Goal: Answer question/provide support: Share knowledge or assist other users

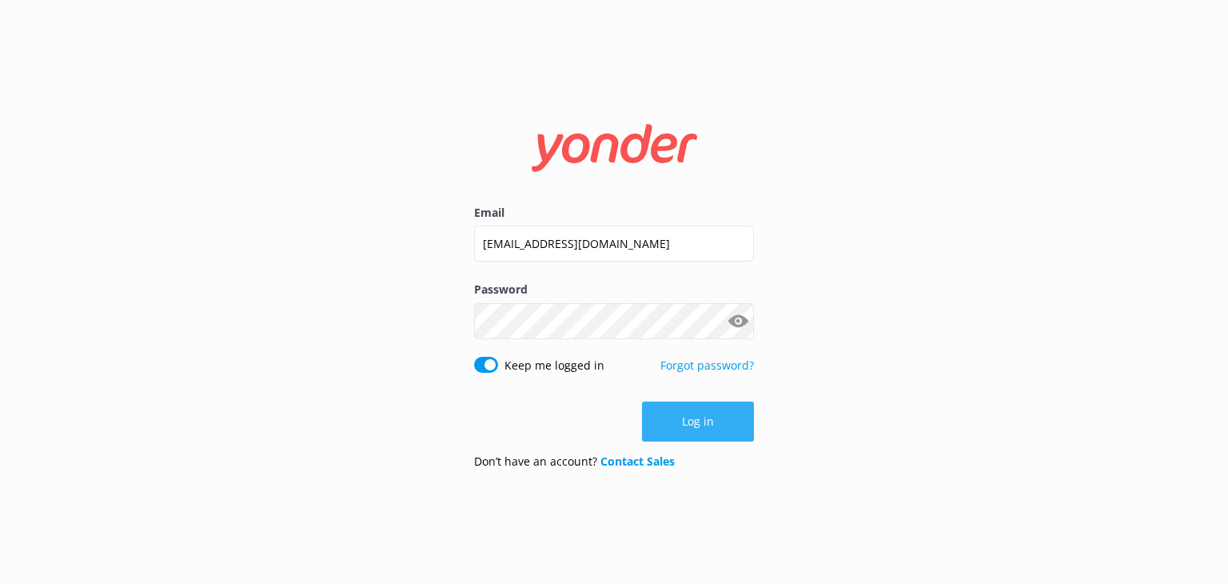
click at [692, 420] on button "Log in" at bounding box center [698, 421] width 112 height 40
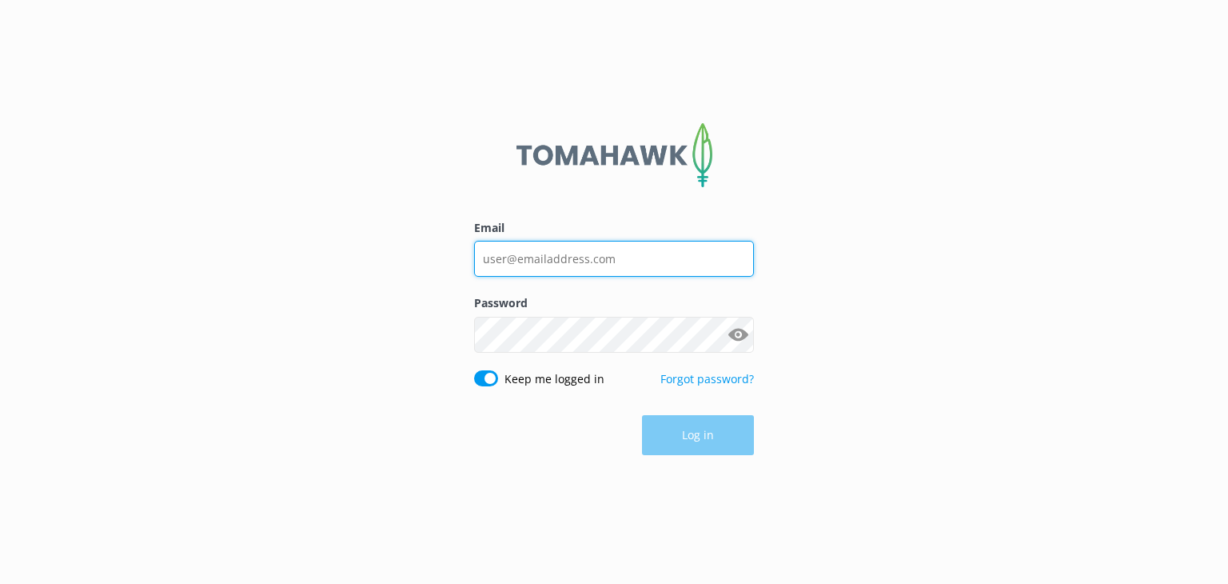
type input "[EMAIL_ADDRESS][DOMAIN_NAME]"
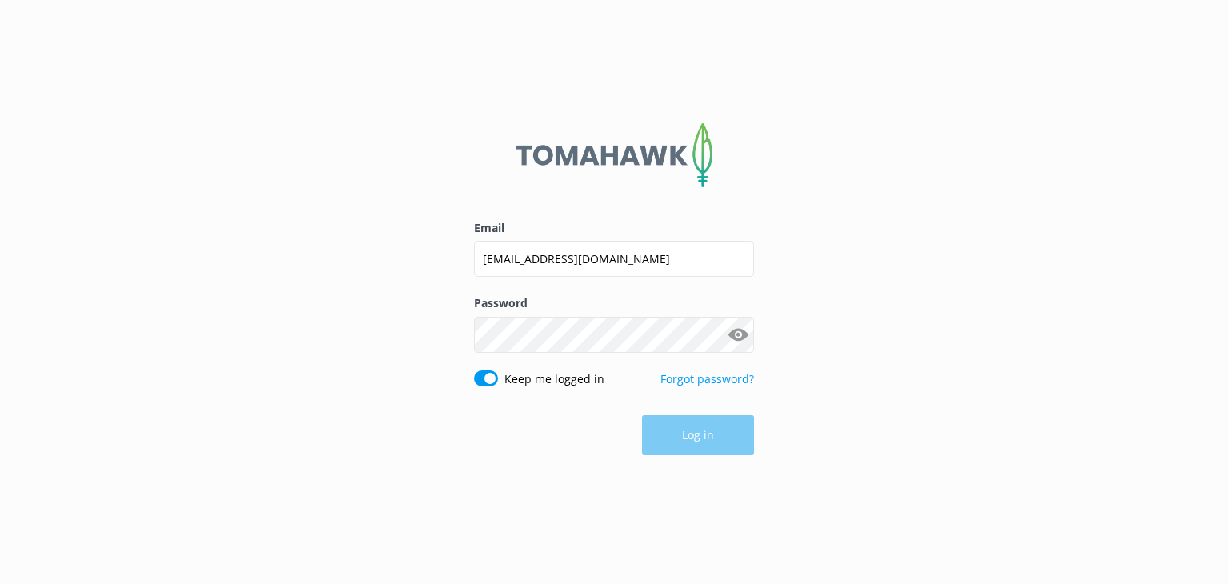
click at [698, 433] on div "Log in" at bounding box center [614, 435] width 280 height 40
click at [688, 433] on button "Log in" at bounding box center [698, 436] width 112 height 40
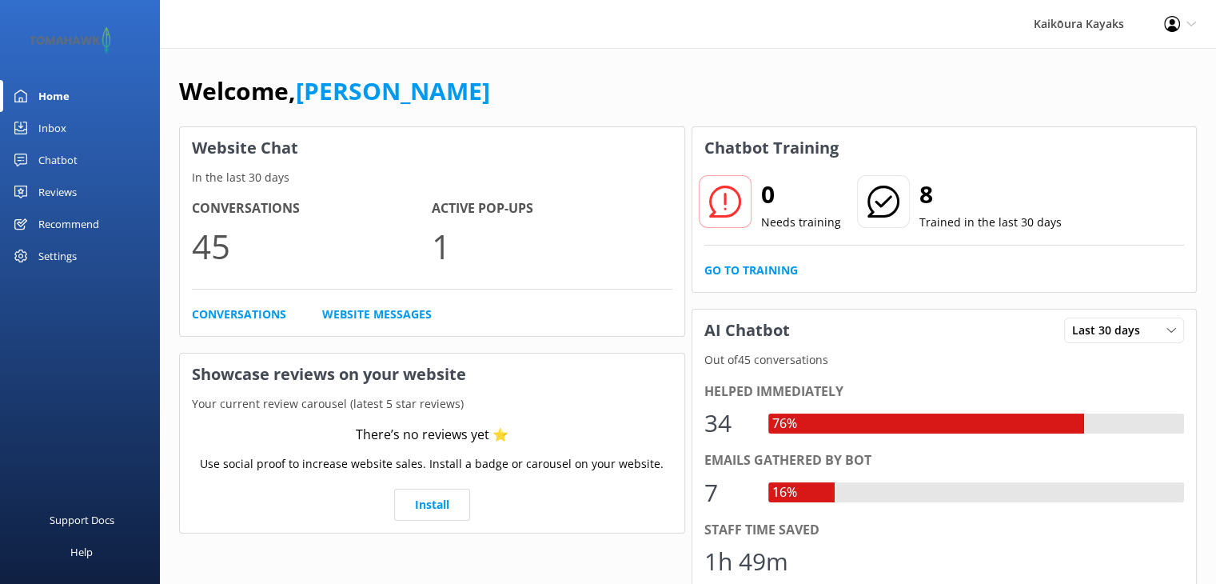
click at [63, 159] on div "Chatbot" at bounding box center [57, 160] width 39 height 32
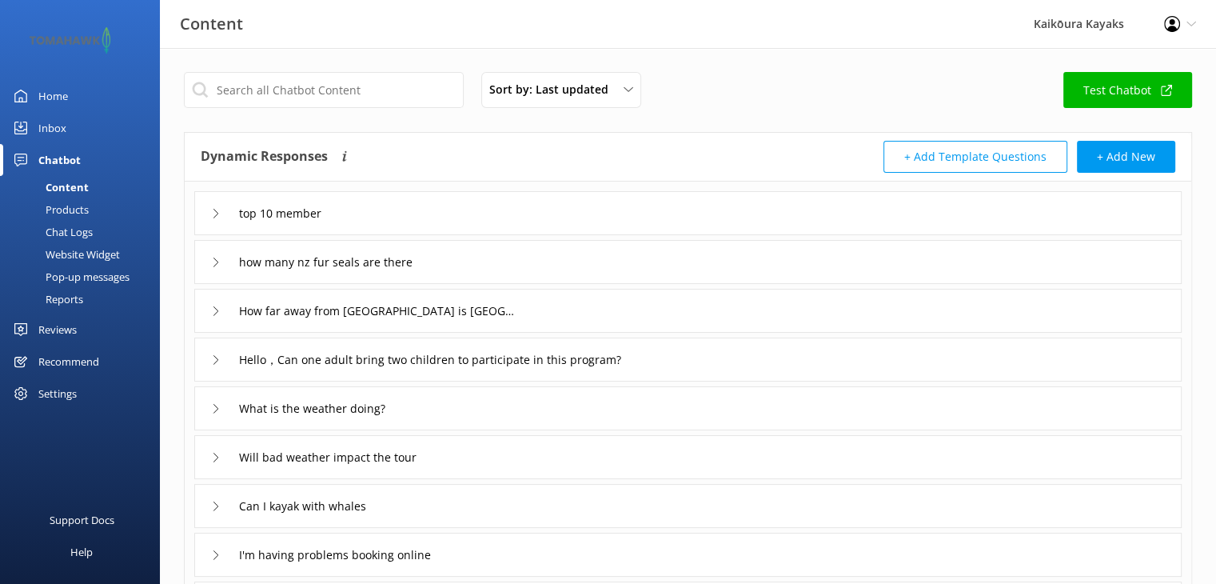
click at [65, 228] on div "Chat Logs" at bounding box center [51, 232] width 83 height 22
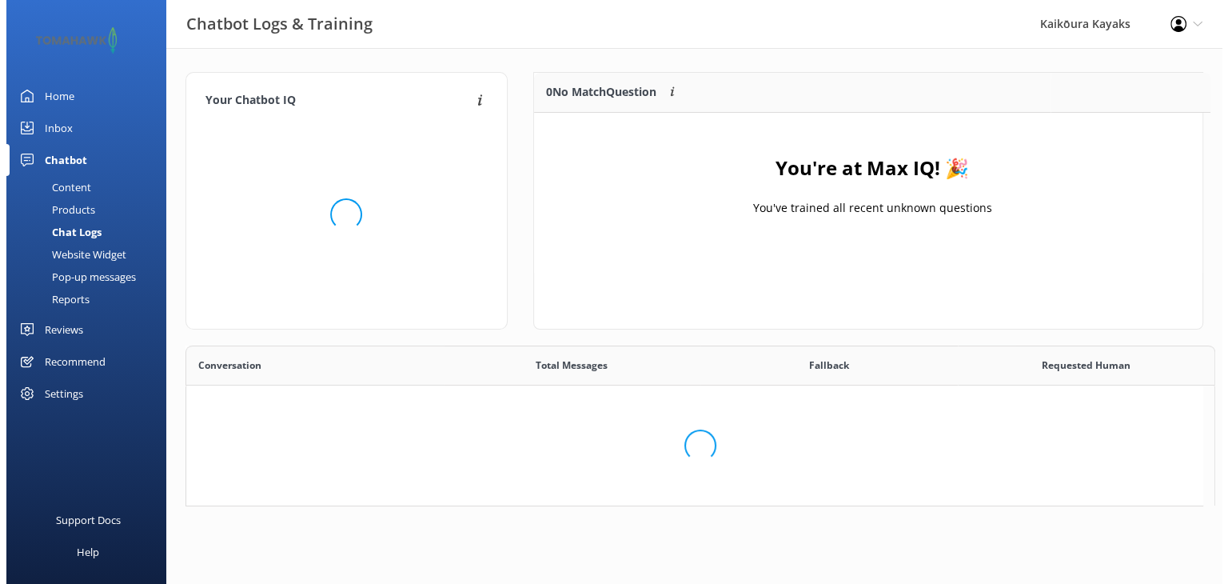
scroll to position [187, 656]
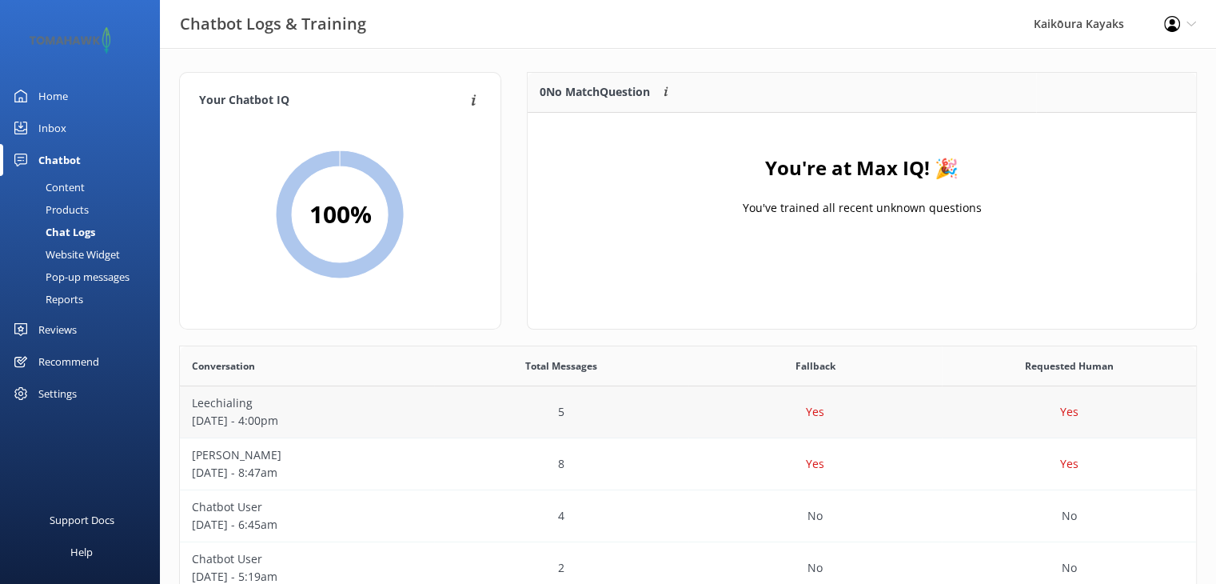
click at [231, 414] on p "[DATE] - 4:00pm" at bounding box center [307, 421] width 230 height 18
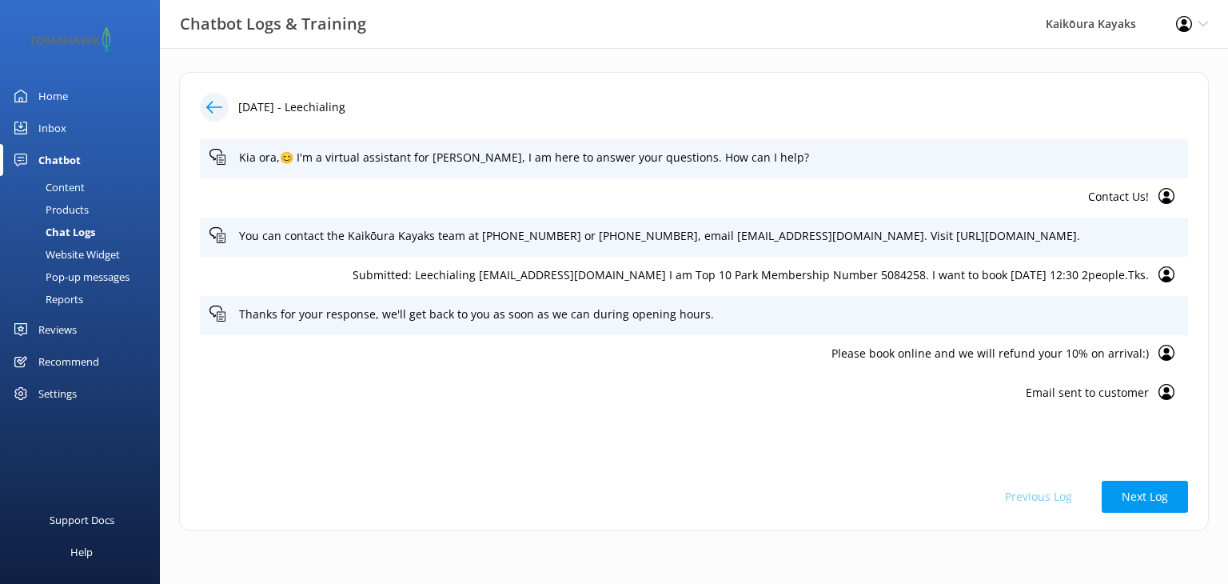
click at [212, 102] on use at bounding box center [214, 107] width 16 height 12
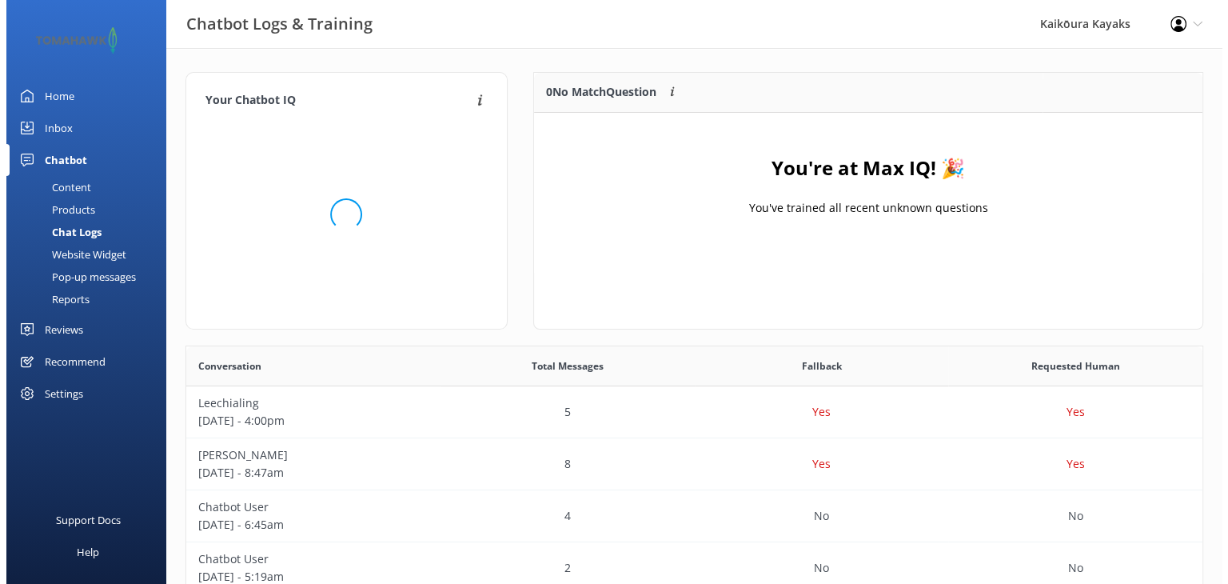
scroll to position [187, 656]
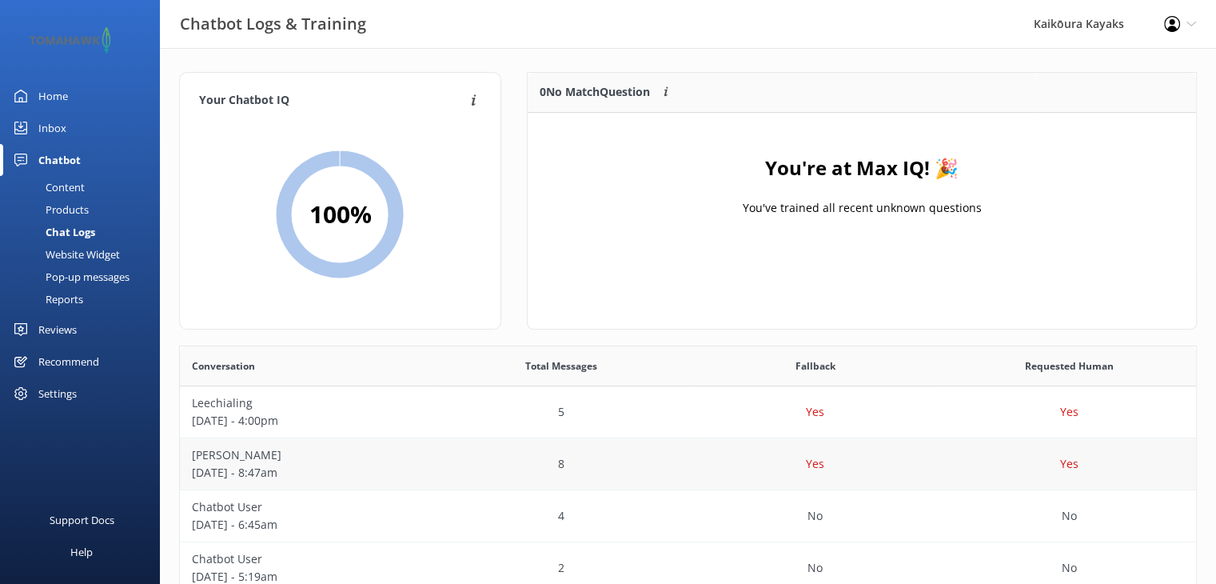
click at [277, 469] on p "[DATE] - 8:47am" at bounding box center [307, 473] width 230 height 18
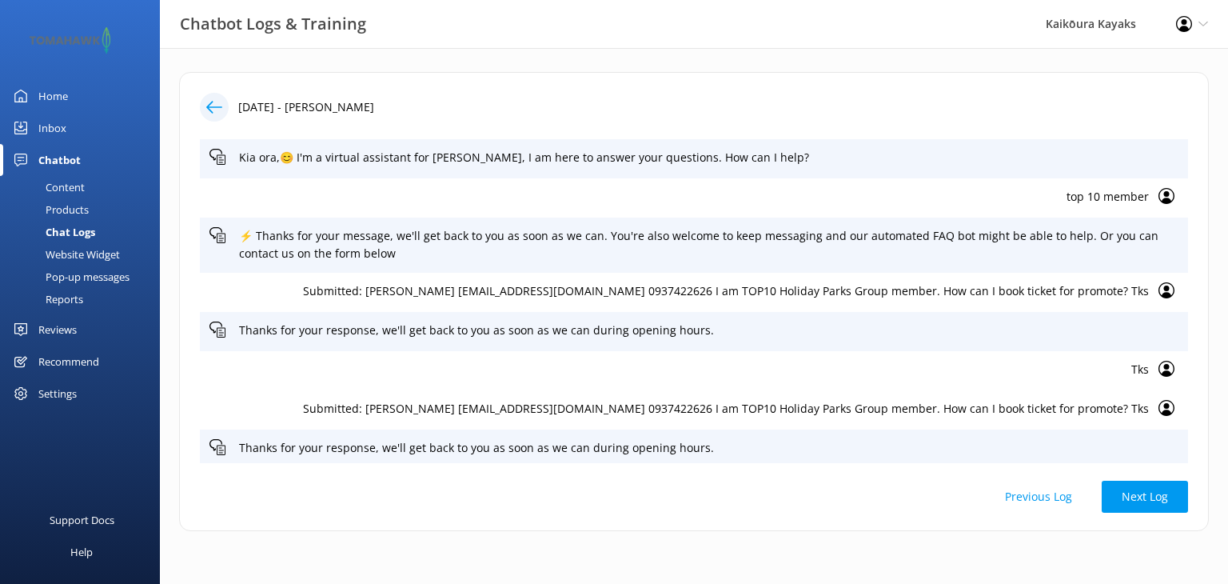
click at [67, 227] on div "Chat Logs" at bounding box center [53, 232] width 86 height 22
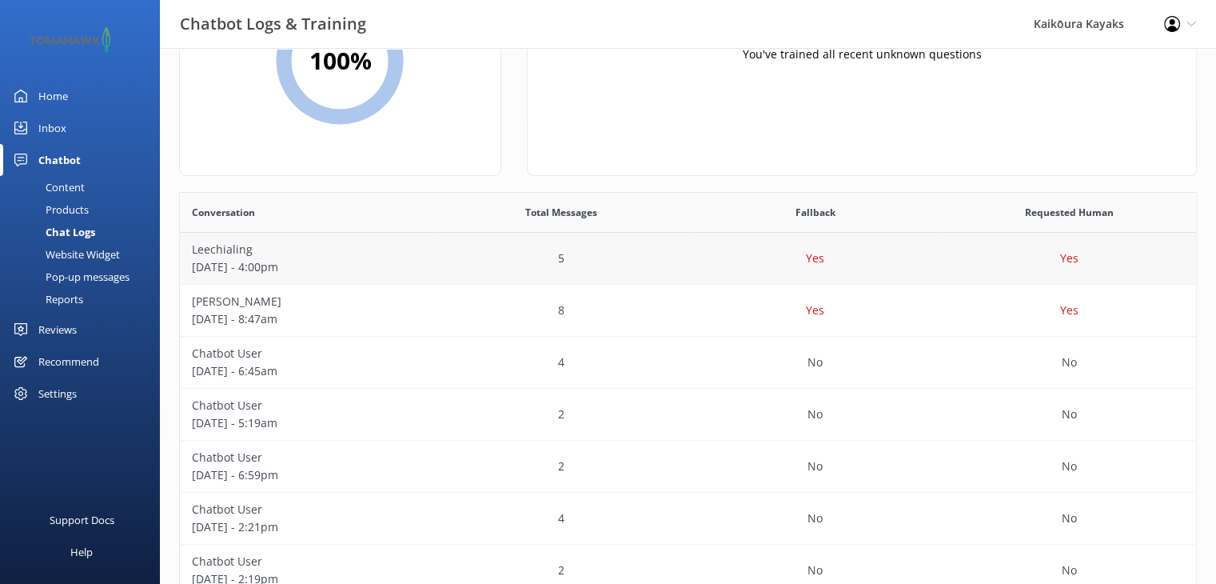
scroll to position [160, 0]
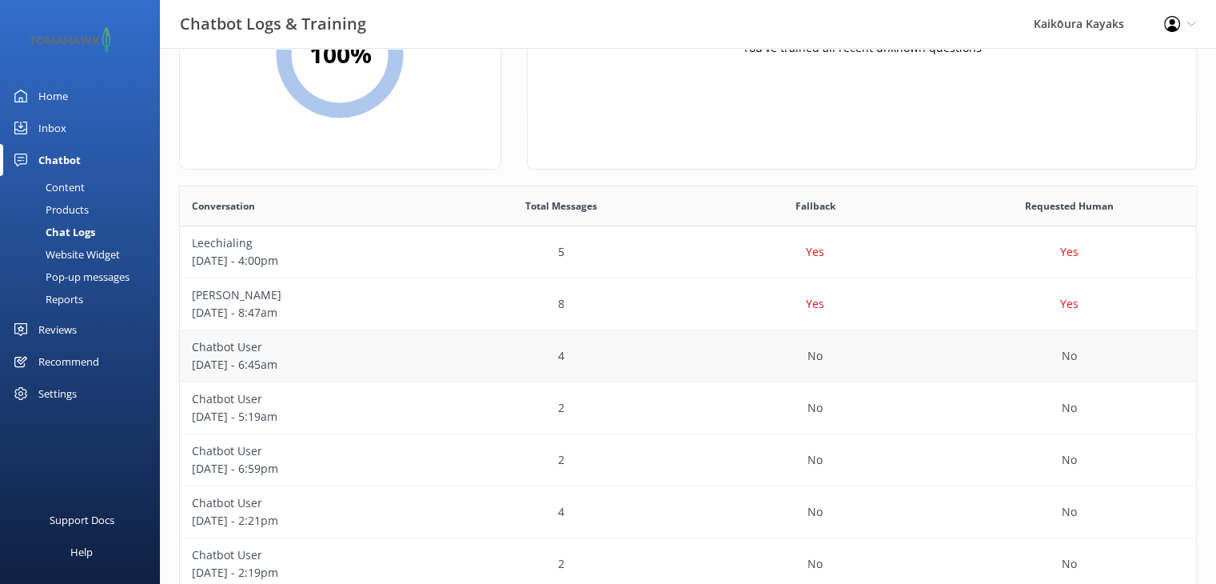
click at [253, 365] on p "[DATE] - 6:45am" at bounding box center [307, 365] width 230 height 18
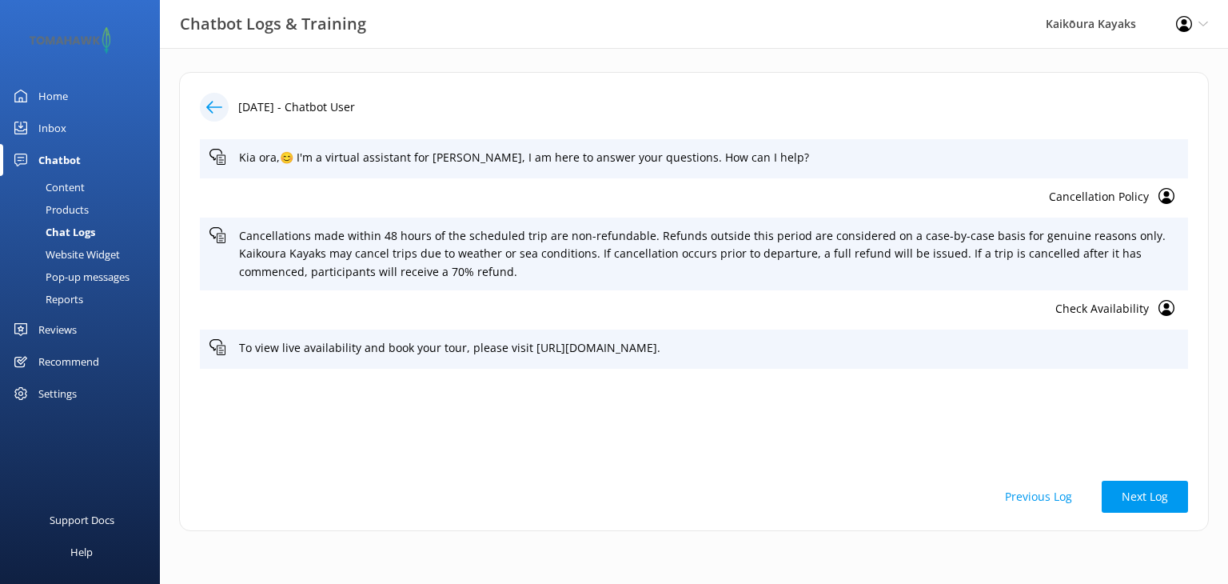
click at [78, 231] on div "Chat Logs" at bounding box center [53, 232] width 86 height 22
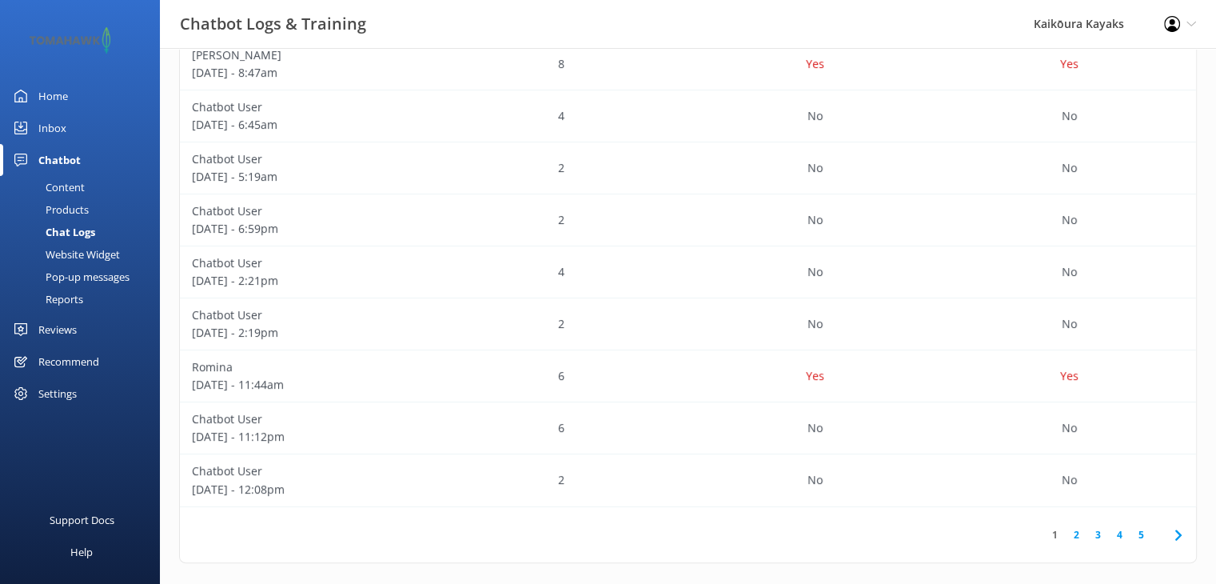
click at [64, 327] on div "Reviews" at bounding box center [57, 329] width 38 height 32
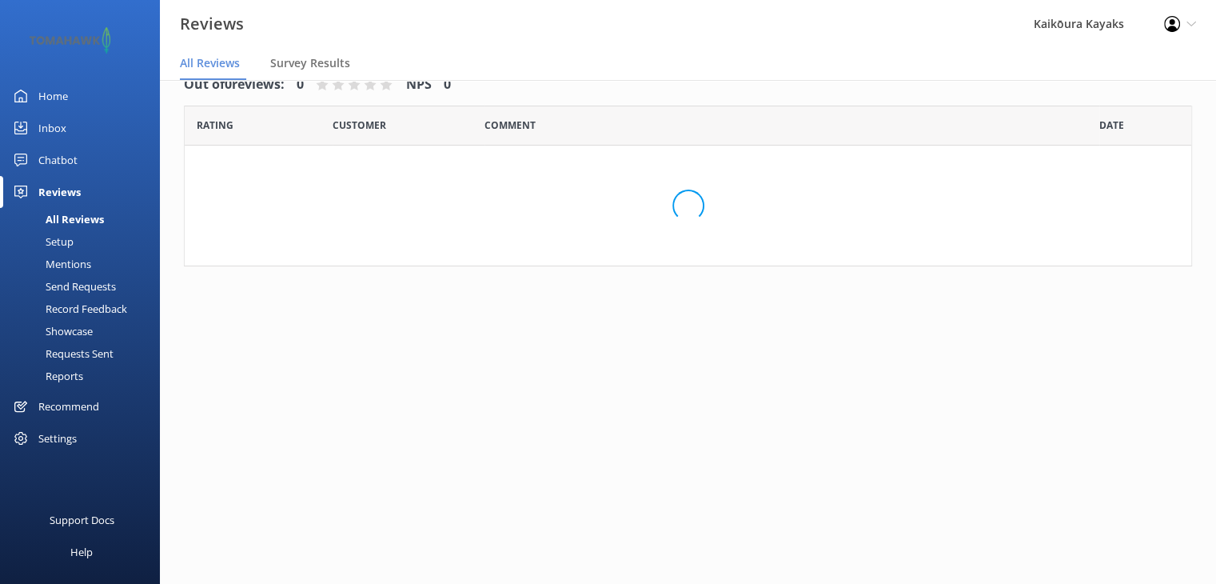
scroll to position [32, 0]
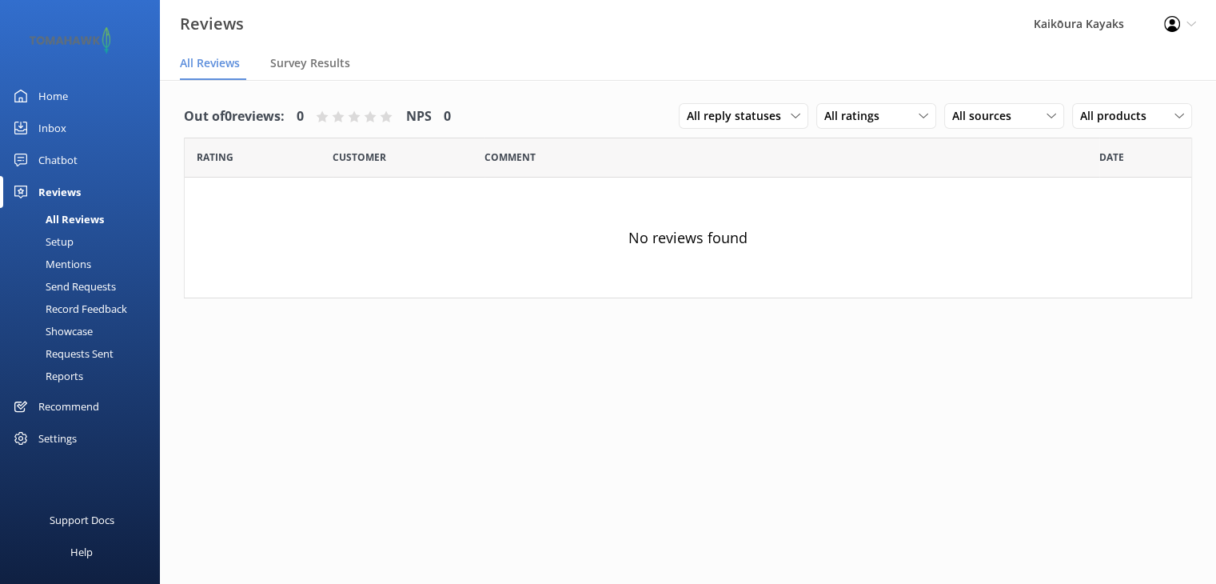
click at [64, 261] on div "Mentions" at bounding box center [51, 264] width 82 height 22
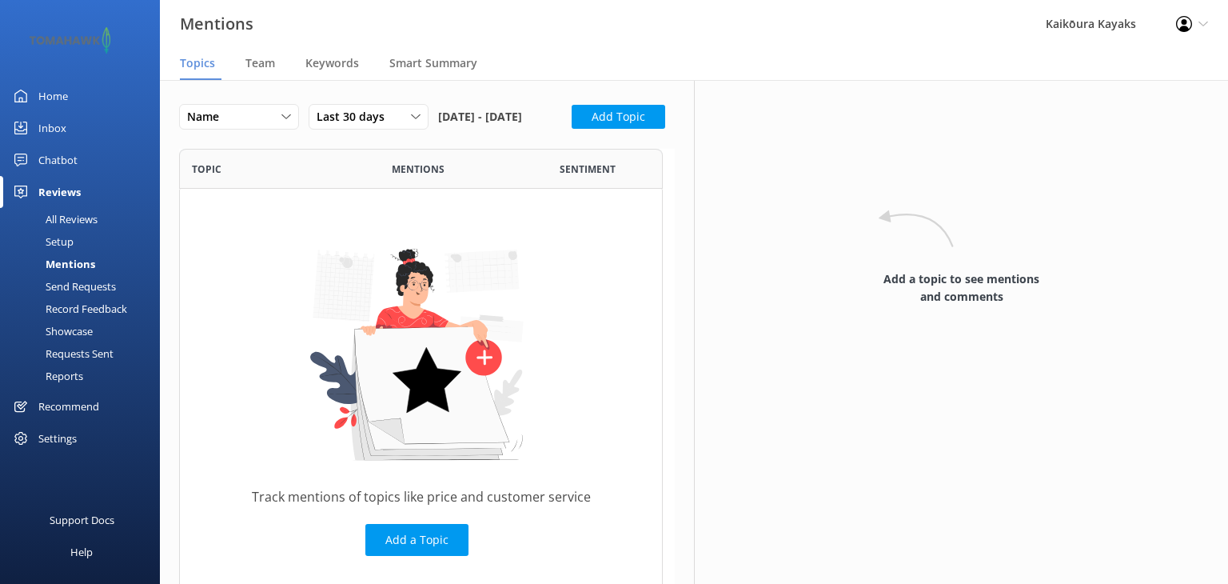
click at [74, 241] on link "Setup" at bounding box center [85, 241] width 150 height 22
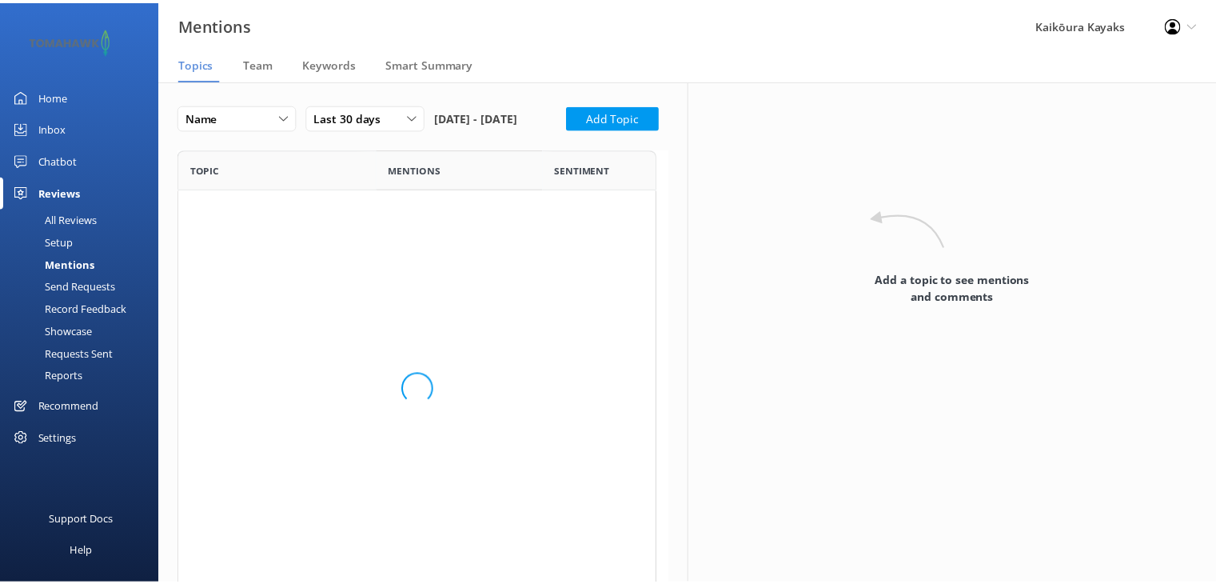
scroll to position [428, 471]
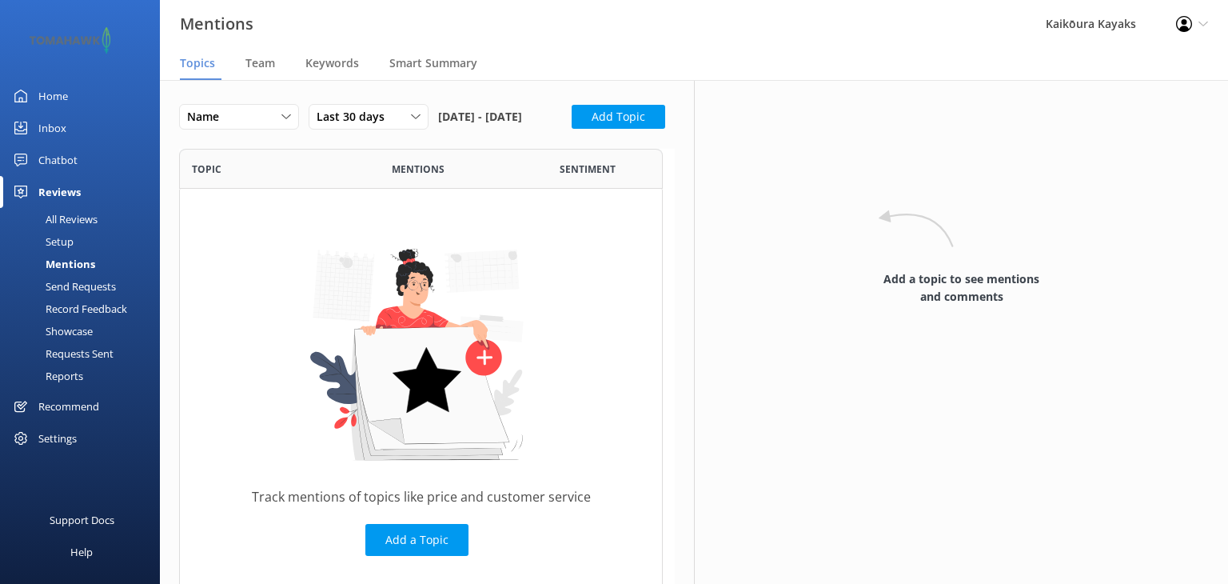
click at [94, 329] on link "Showcase" at bounding box center [85, 331] width 150 height 22
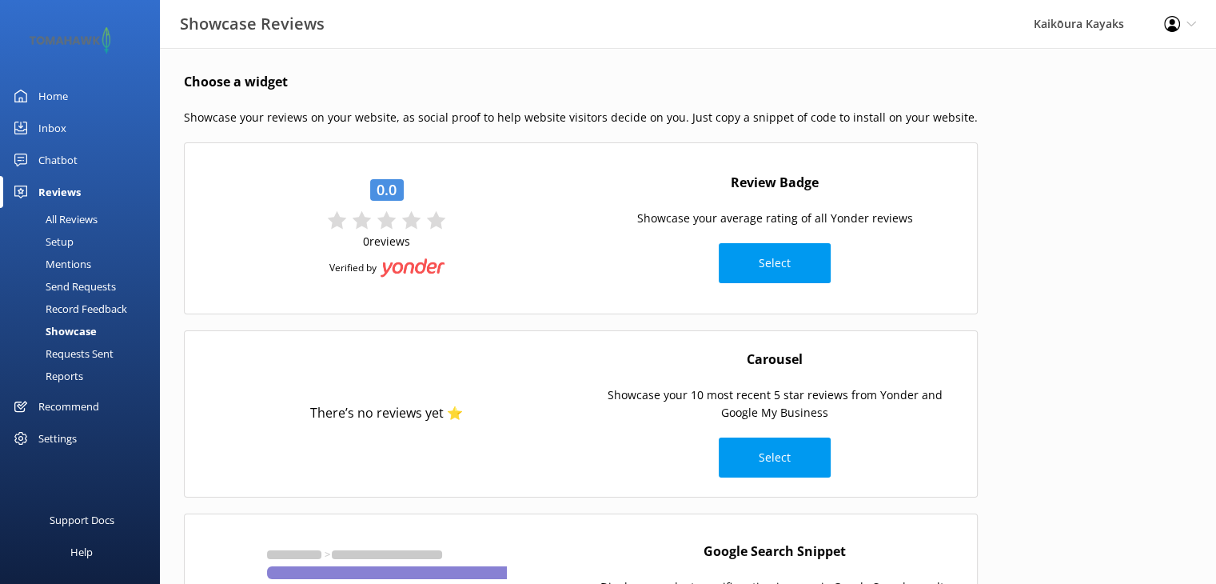
click at [66, 161] on div "Chatbot" at bounding box center [57, 160] width 39 height 32
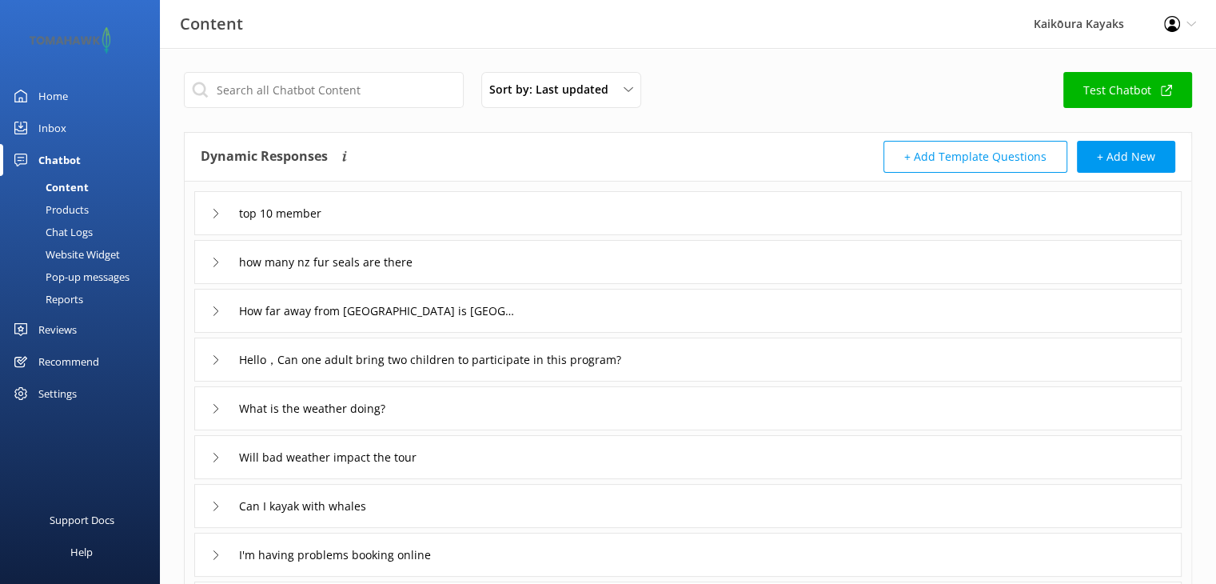
click at [216, 212] on icon at bounding box center [216, 214] width 10 height 10
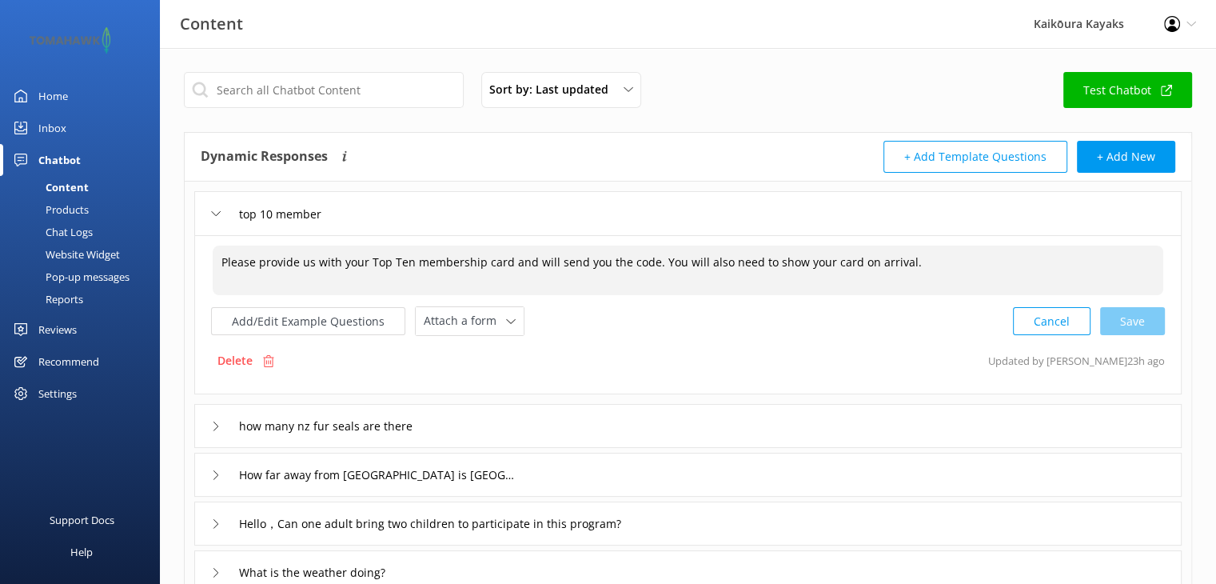
drag, startPoint x: 932, startPoint y: 265, endPoint x: 260, endPoint y: 273, distance: 671.7
click at [260, 273] on textarea "Please provide us with your Top Ten membership card and will send you the code.…" at bounding box center [688, 270] width 951 height 50
type textarea "Please book online and on arrival just show your name and we will refund your 1…"
click at [1140, 321] on div "Cancel Save" at bounding box center [1089, 321] width 152 height 30
click at [1136, 320] on div "Cancel Save" at bounding box center [1089, 320] width 152 height 30
